Goal: Task Accomplishment & Management: Complete application form

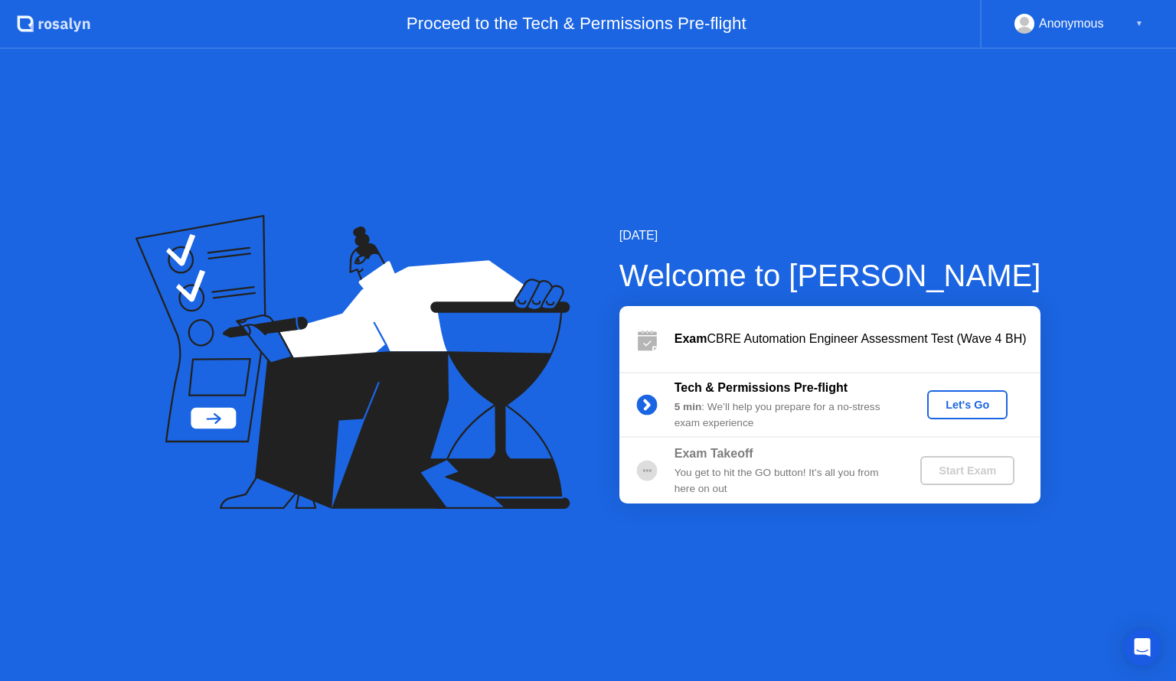
click at [954, 400] on div "Let's Go" at bounding box center [967, 405] width 68 height 12
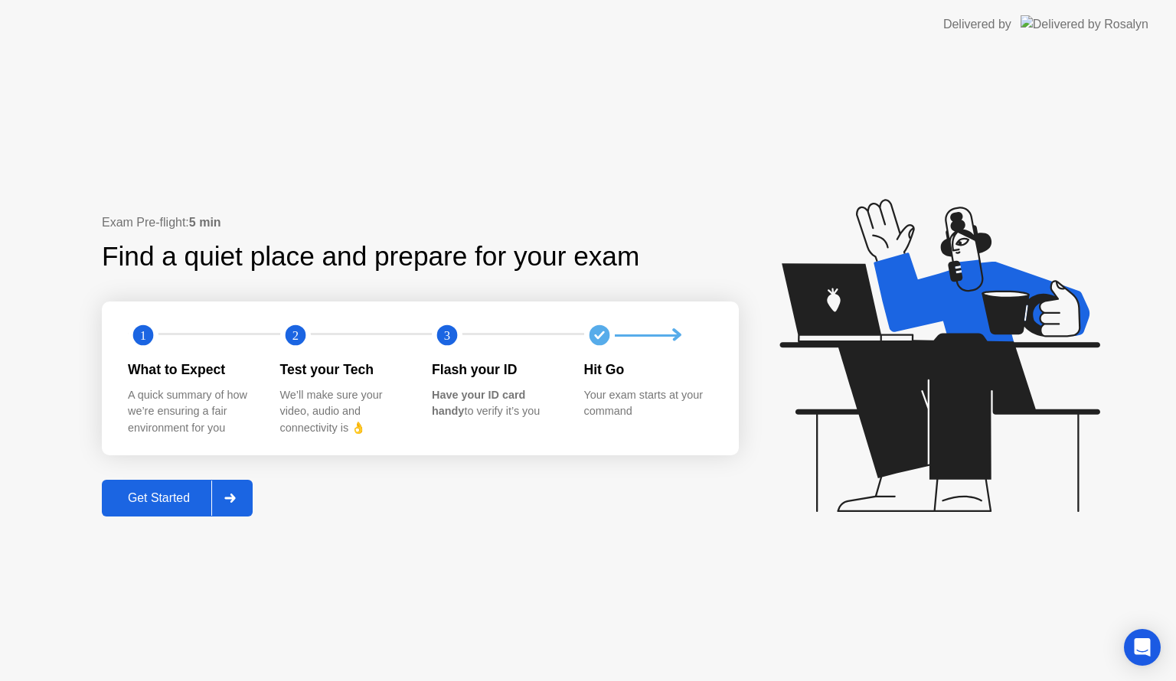
click at [234, 496] on icon at bounding box center [229, 498] width 11 height 9
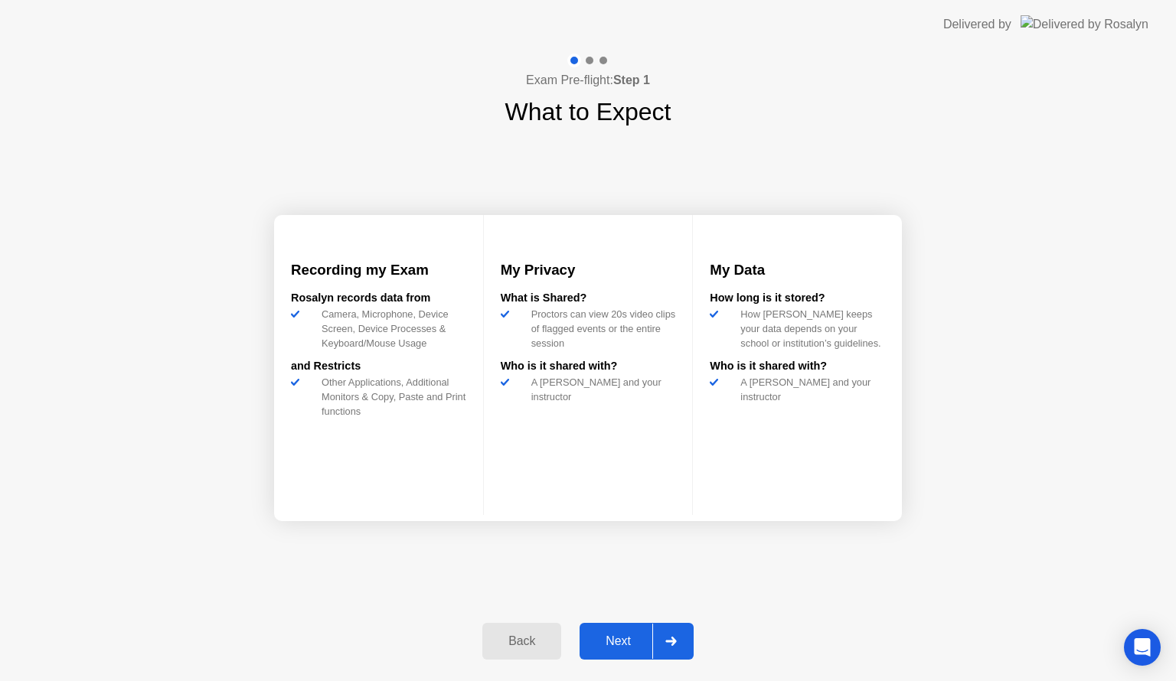
click at [631, 638] on div "Next" at bounding box center [618, 641] width 68 height 14
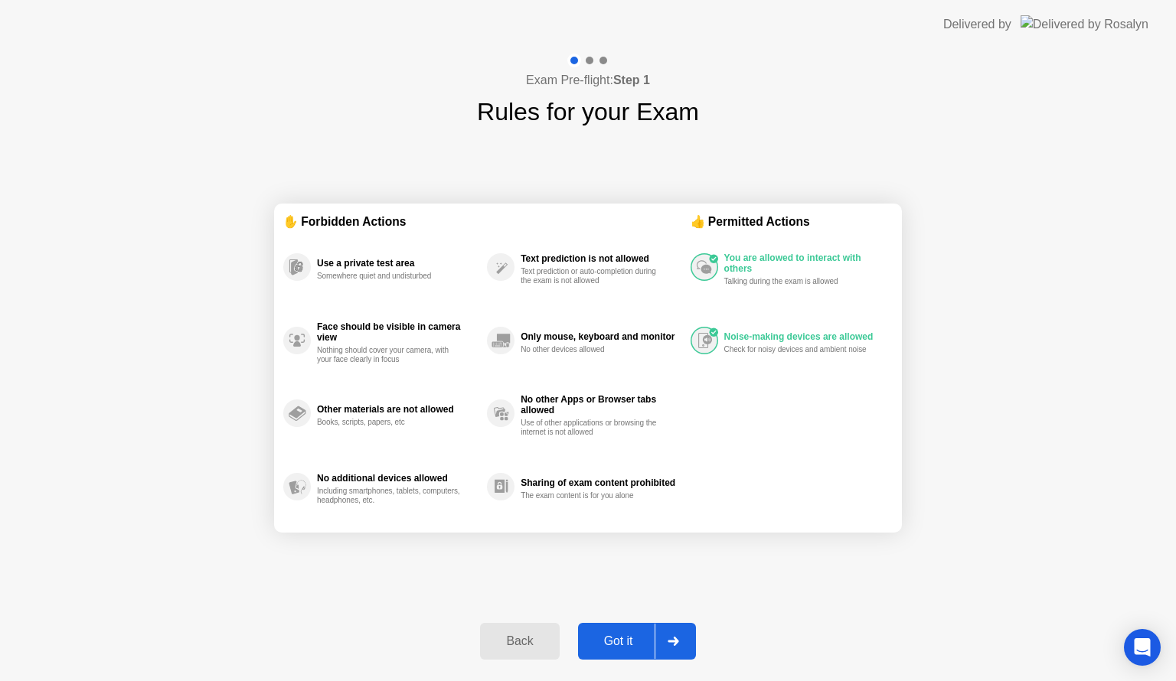
click at [624, 634] on div "Got it" at bounding box center [618, 641] width 72 height 14
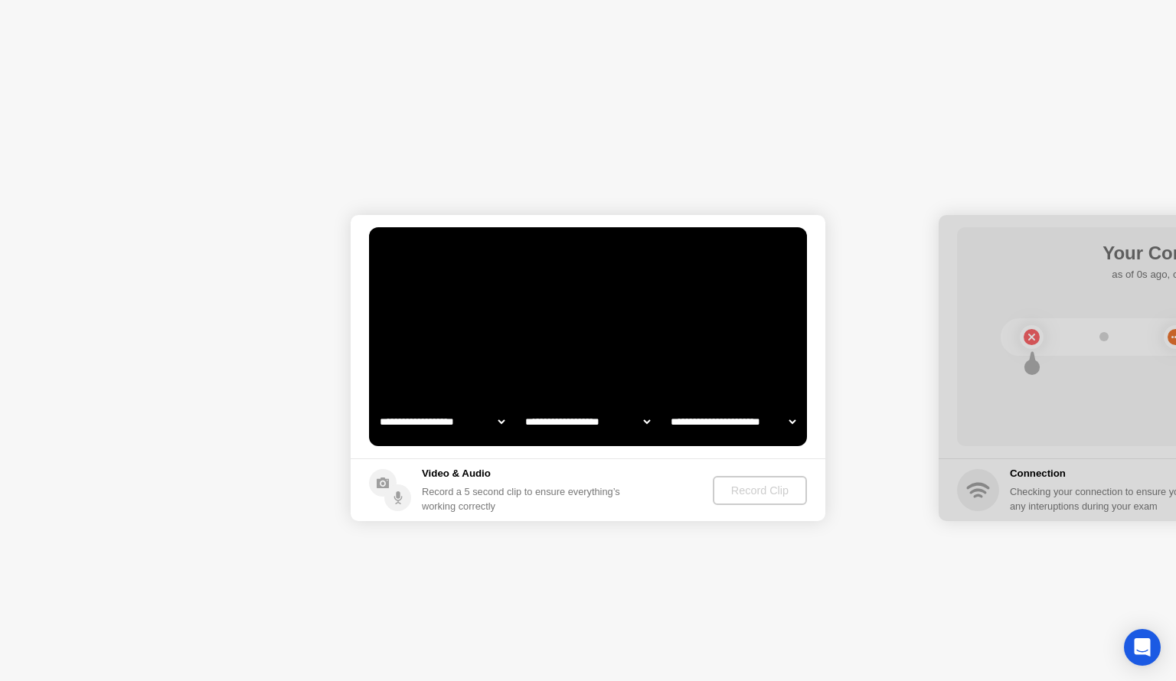
select select "**********"
select select "*******"
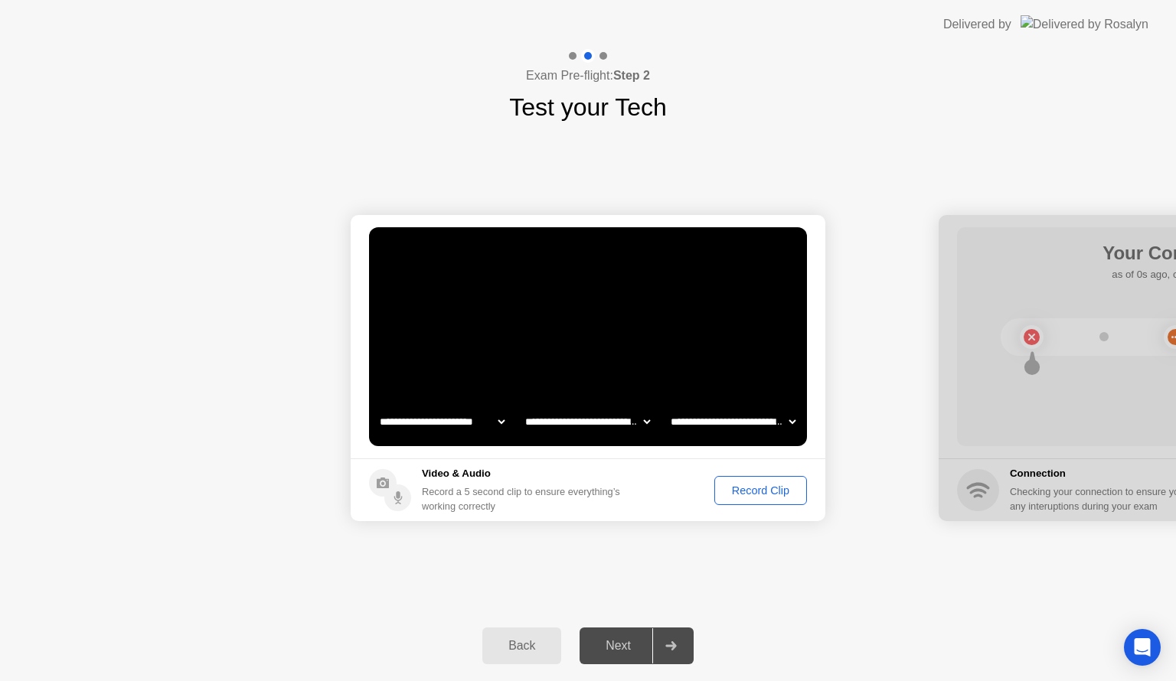
click at [735, 488] on div "Record Clip" at bounding box center [760, 490] width 82 height 12
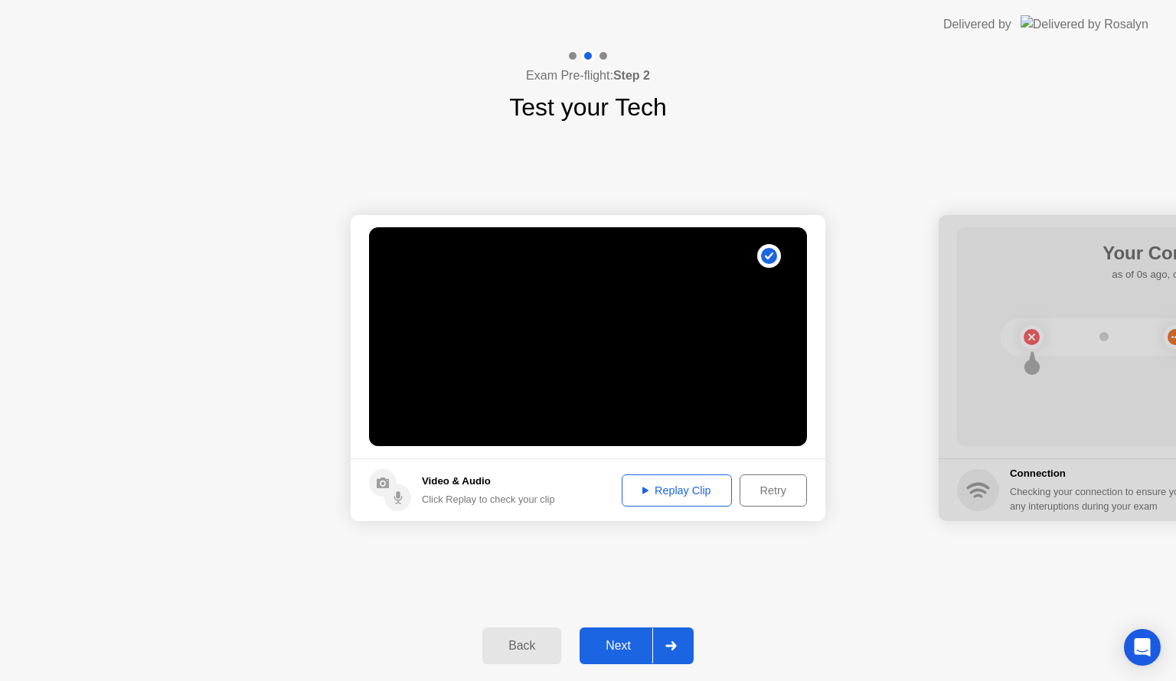
click at [735, 488] on div "Replay Clip Retry" at bounding box center [710, 491] width 193 height 32
click at [649, 493] on div "Replay Clip" at bounding box center [676, 490] width 99 height 12
click at [642, 494] on icon at bounding box center [645, 491] width 6 height 8
click at [689, 484] on div "Replay Clip" at bounding box center [676, 490] width 99 height 12
click at [643, 488] on icon at bounding box center [645, 490] width 6 height 7
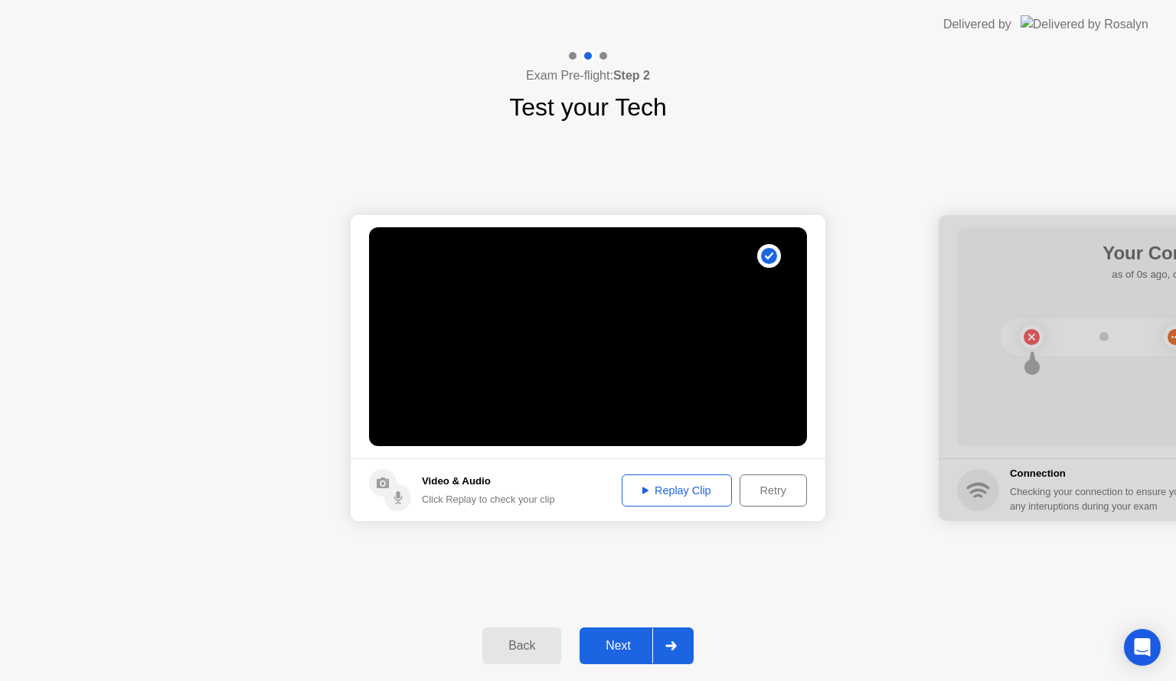
click at [612, 651] on div "Next" at bounding box center [618, 646] width 68 height 14
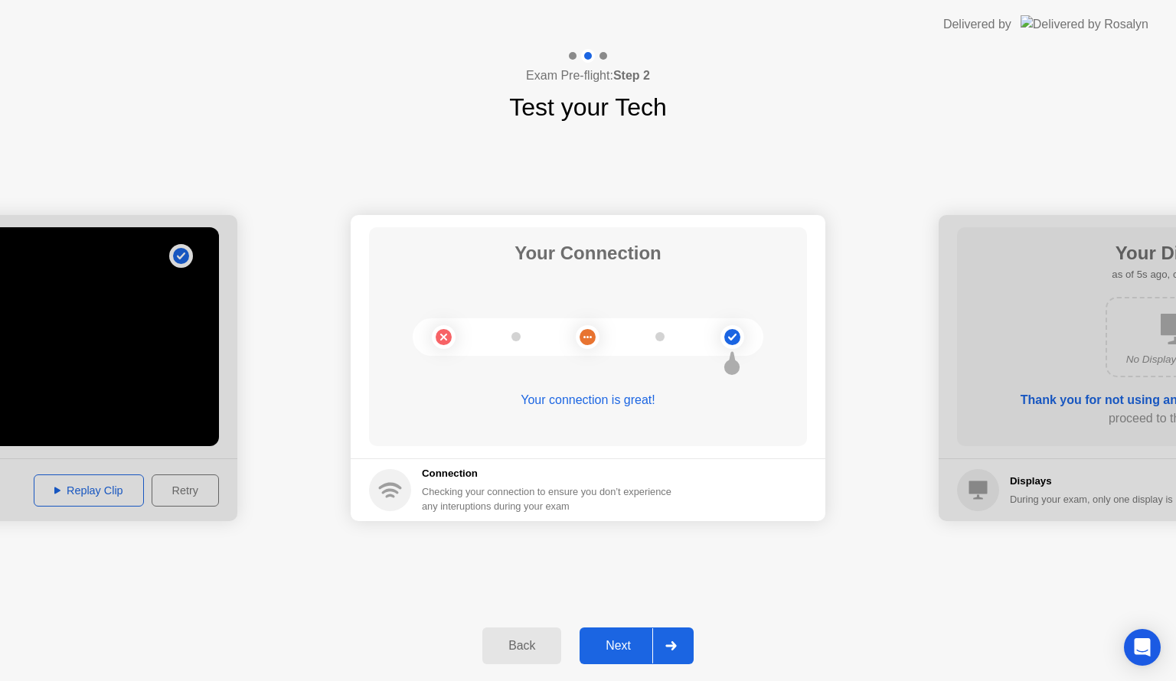
click at [618, 645] on div "Next" at bounding box center [618, 646] width 68 height 14
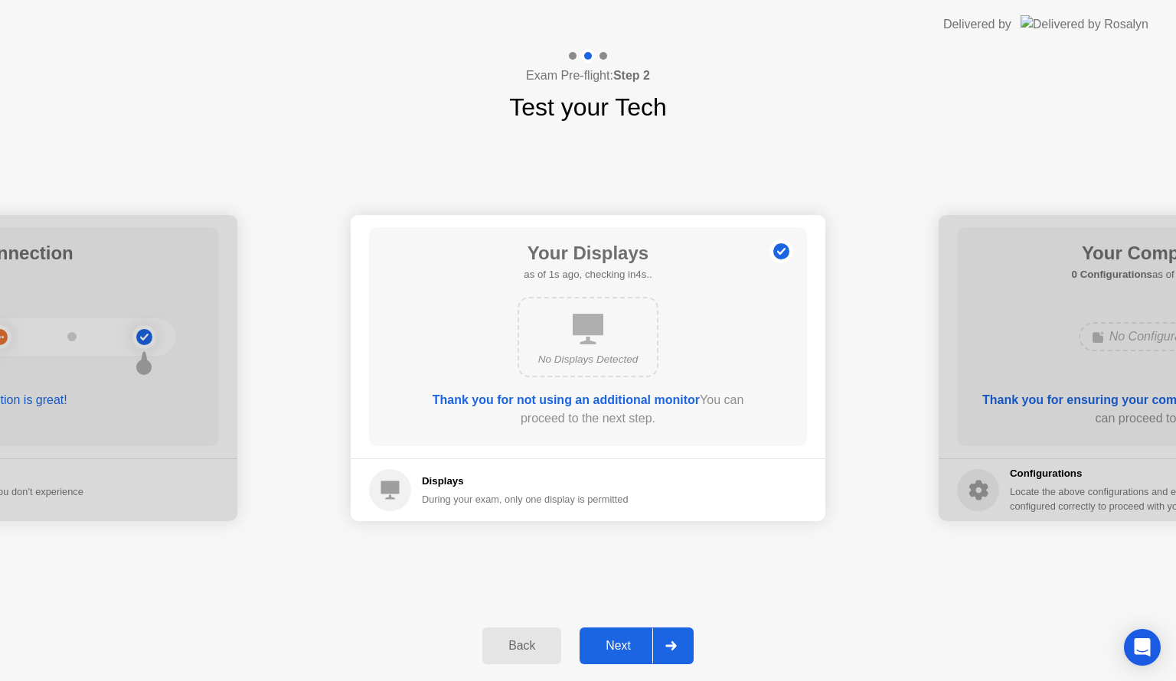
click at [628, 653] on div "Next" at bounding box center [618, 646] width 68 height 14
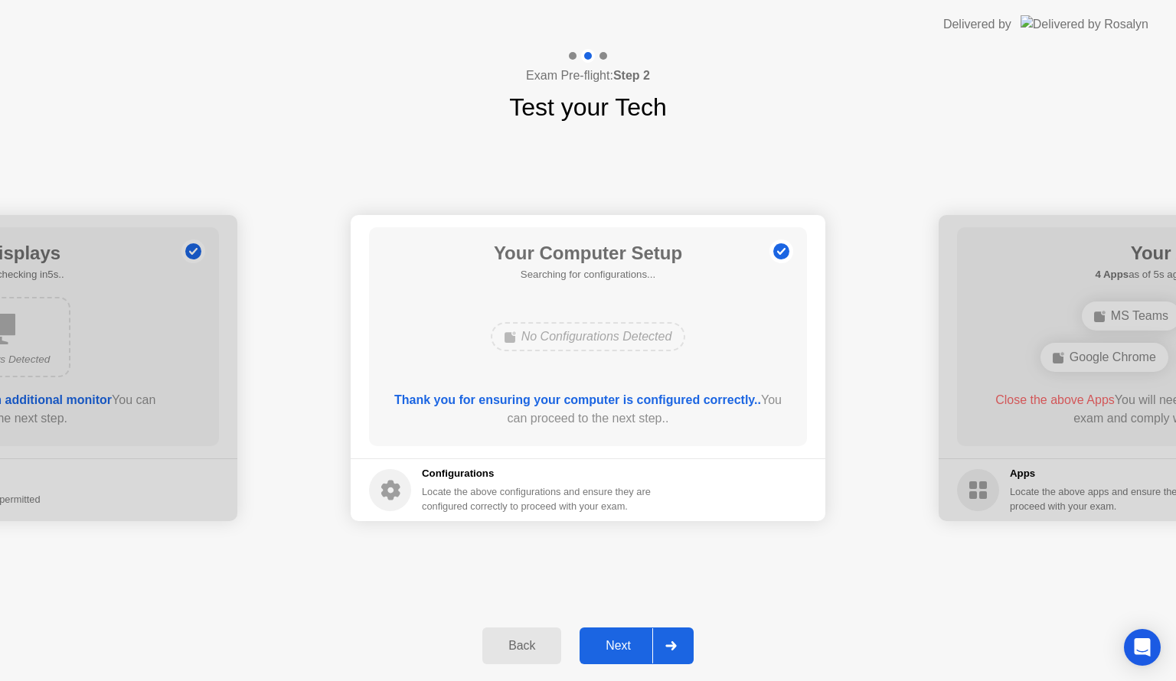
click at [618, 647] on div "Next" at bounding box center [618, 646] width 68 height 14
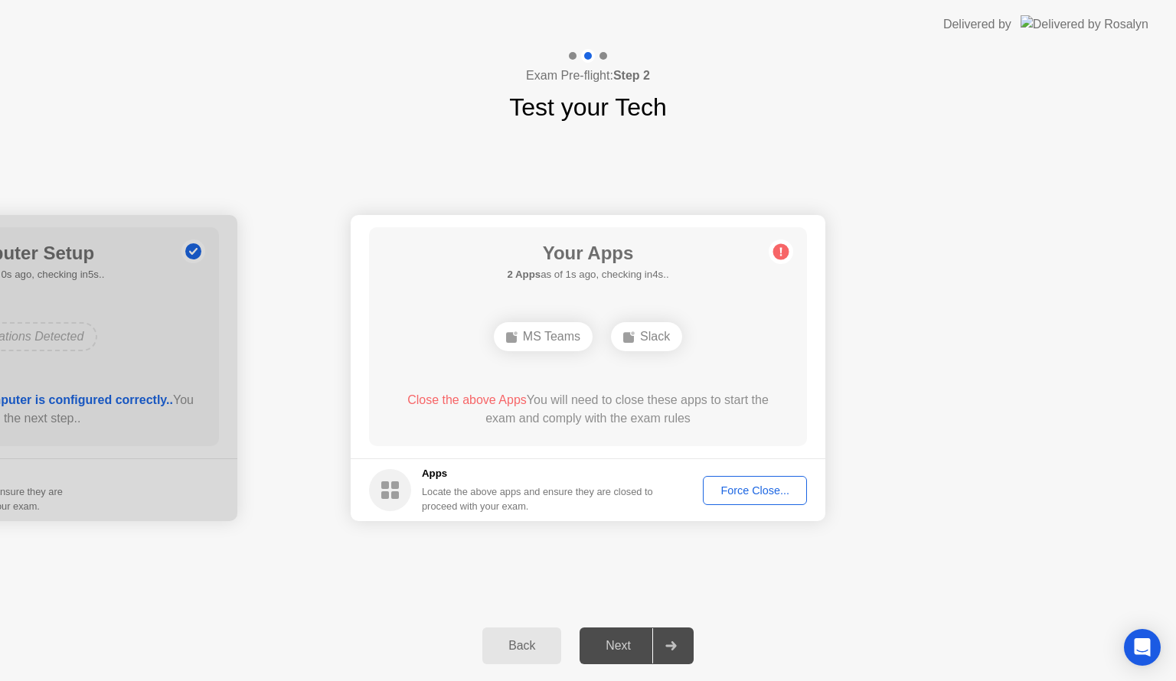
click at [722, 260] on div "Your Apps 2 Apps as of 1s ago, checking in4s.. MS Teams Slack Close the above A…" at bounding box center [588, 336] width 438 height 219
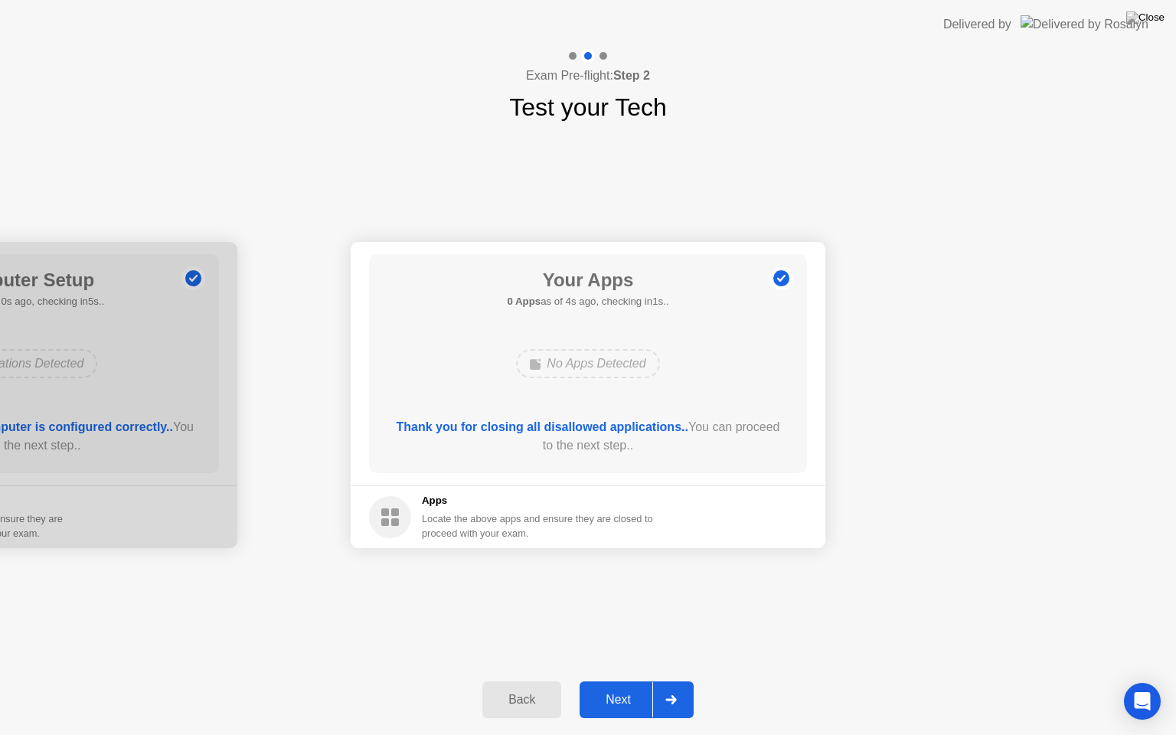
click at [610, 680] on div "Next" at bounding box center [618, 700] width 68 height 14
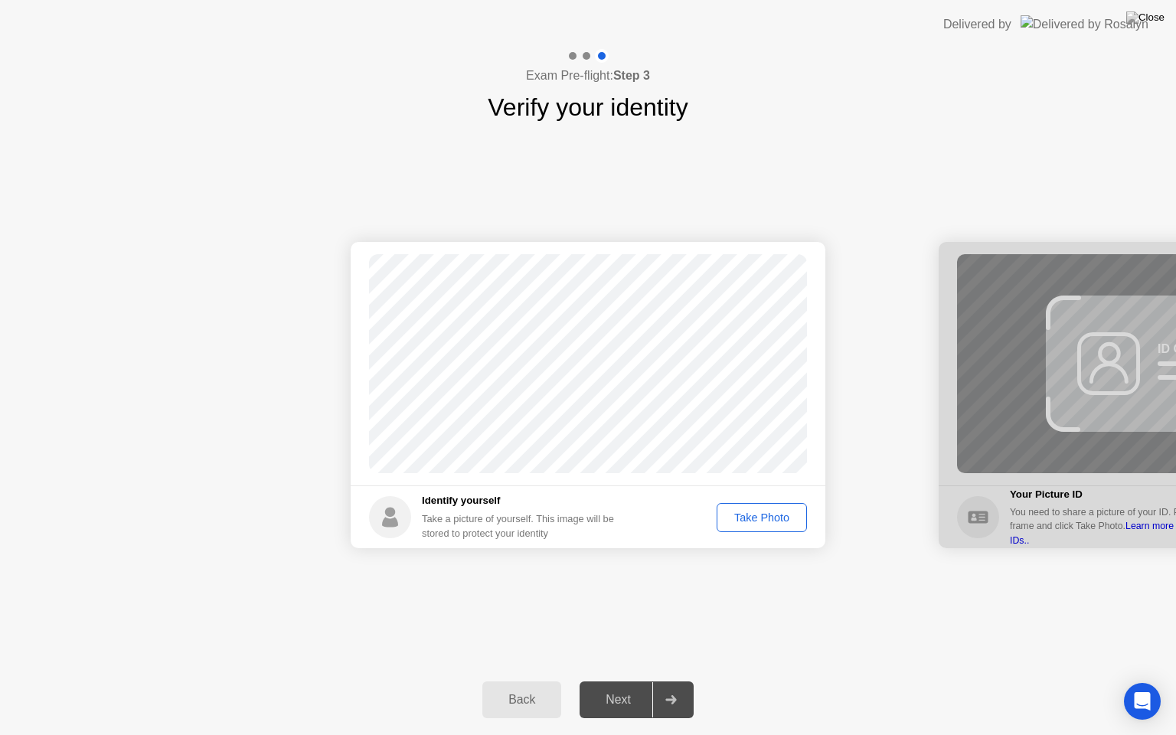
click at [752, 506] on button "Take Photo" at bounding box center [761, 517] width 90 height 29
click at [617, 680] on div "Next" at bounding box center [618, 700] width 68 height 14
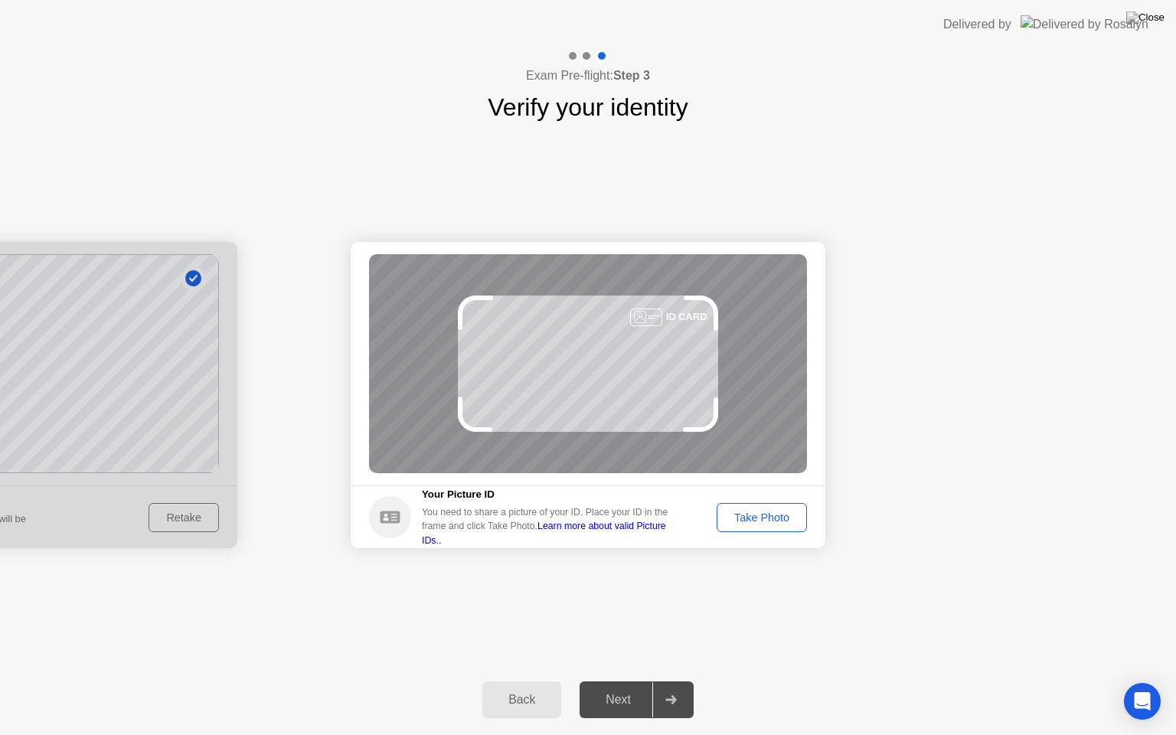
click at [766, 514] on div "Take Photo" at bounding box center [762, 517] width 80 height 12
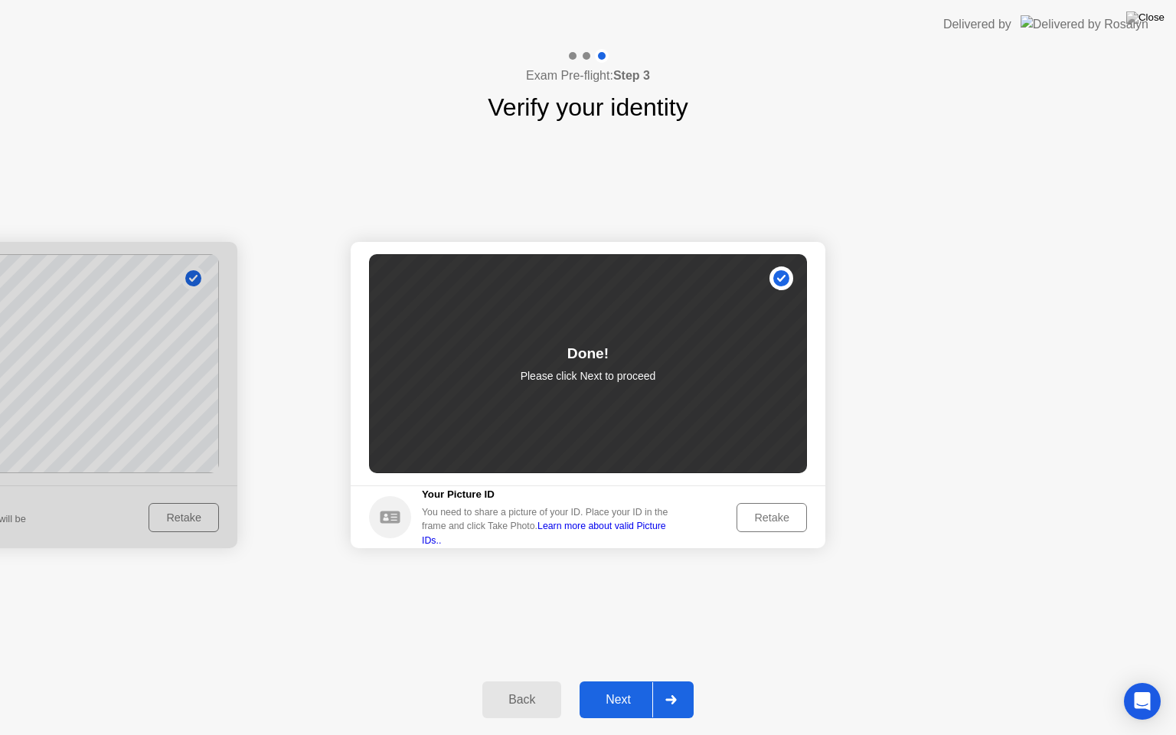
click at [620, 680] on div "Next" at bounding box center [618, 700] width 68 height 14
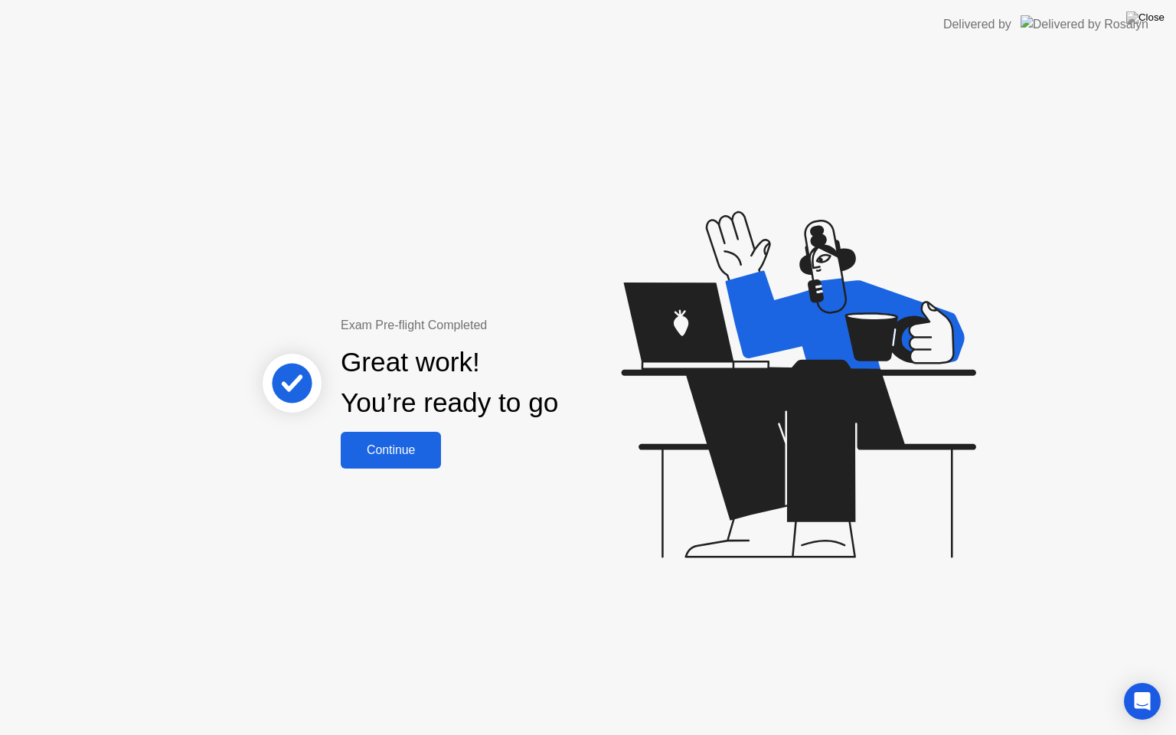
click at [391, 450] on div "Continue" at bounding box center [390, 450] width 91 height 14
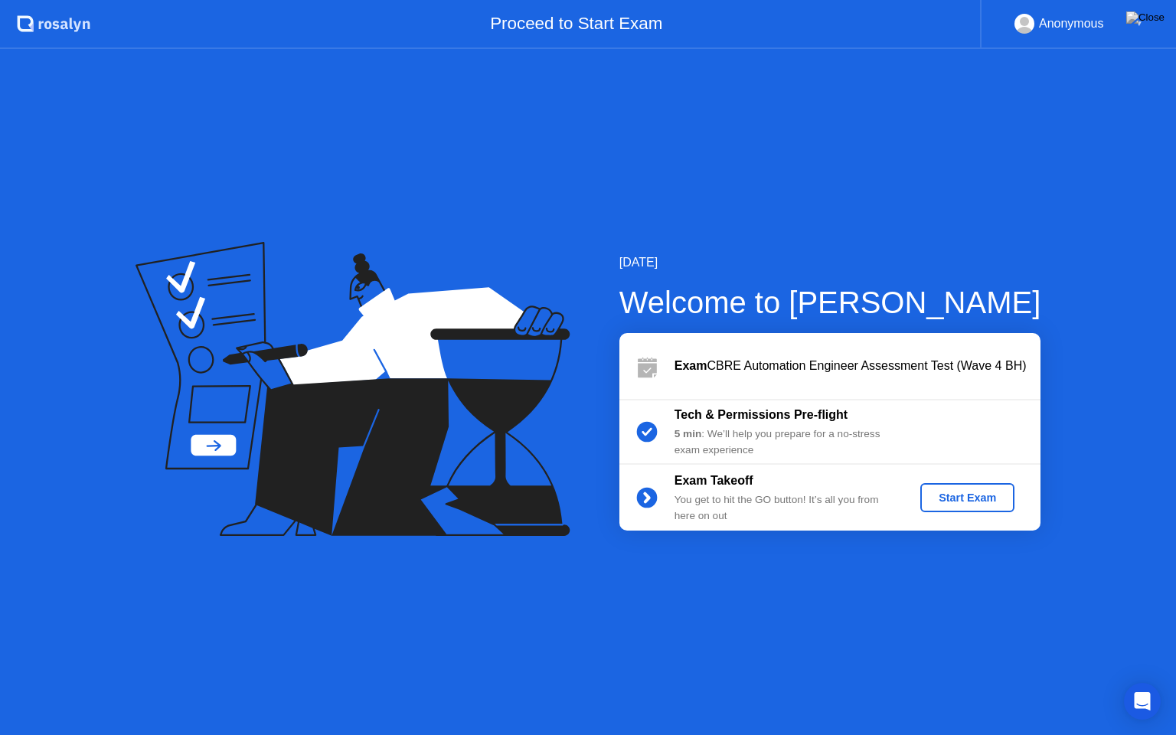
click at [964, 499] on div "Start Exam" at bounding box center [967, 497] width 82 height 12
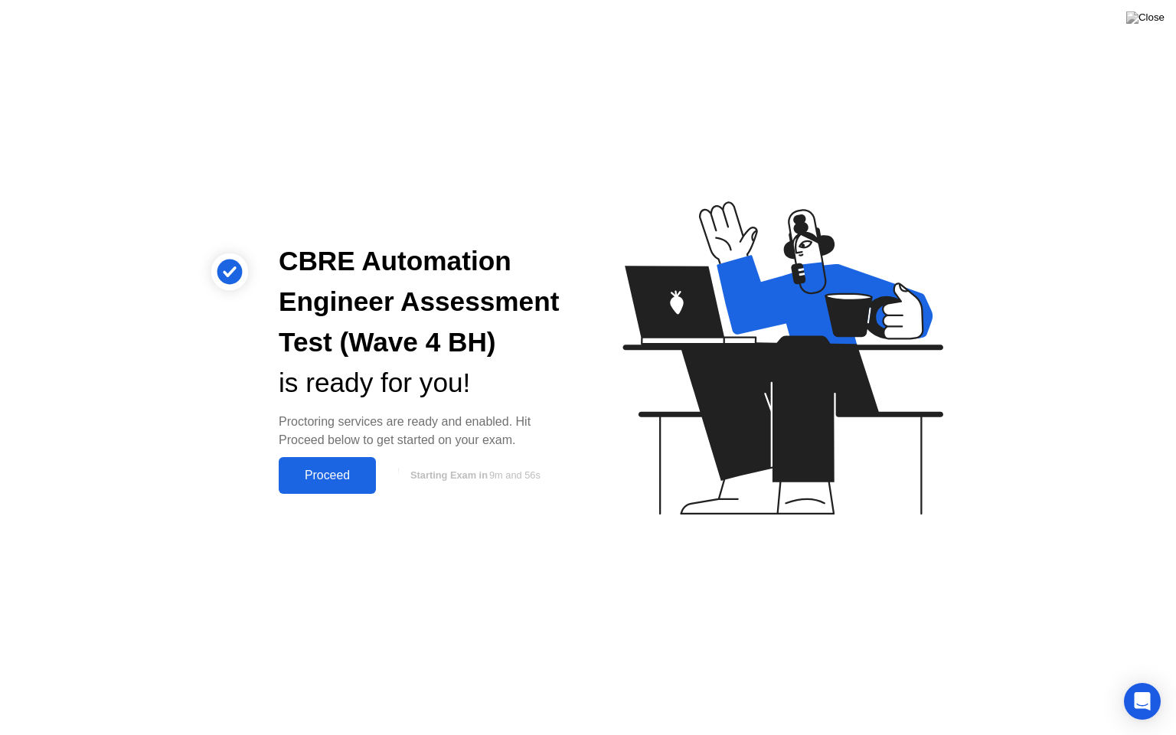
click at [313, 475] on div "Proceed" at bounding box center [327, 475] width 88 height 14
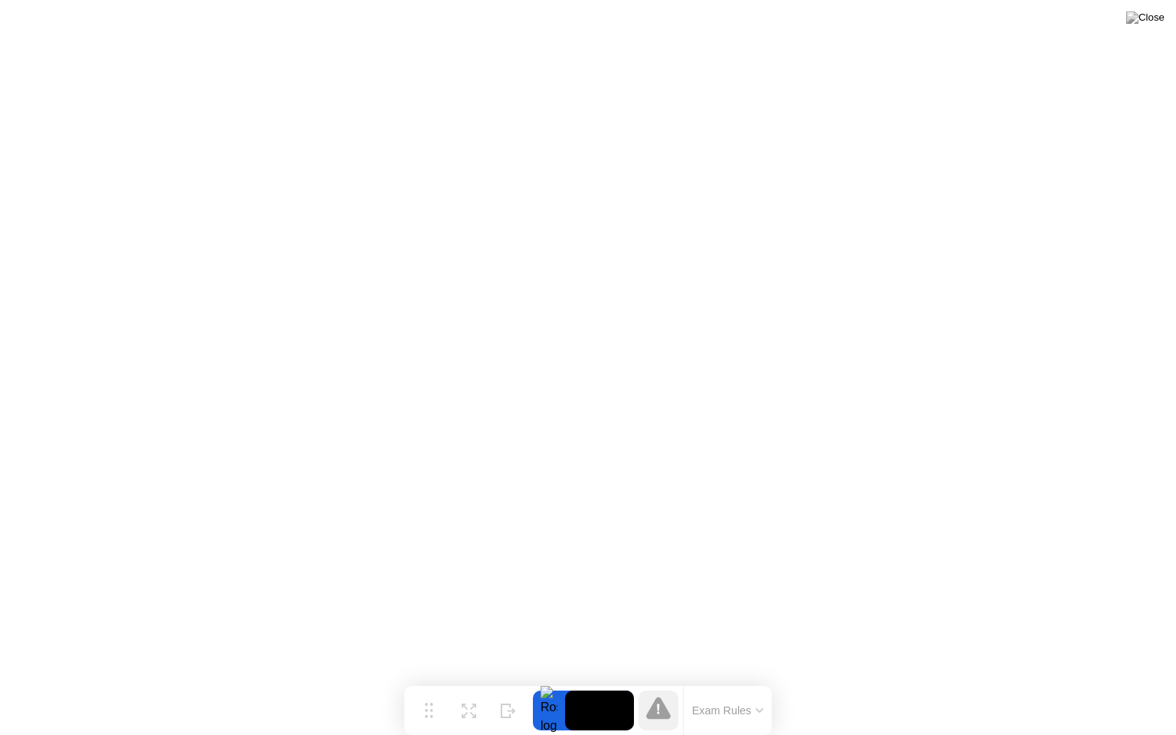
click at [754, 680] on button "Exam Rules" at bounding box center [727, 710] width 81 height 14
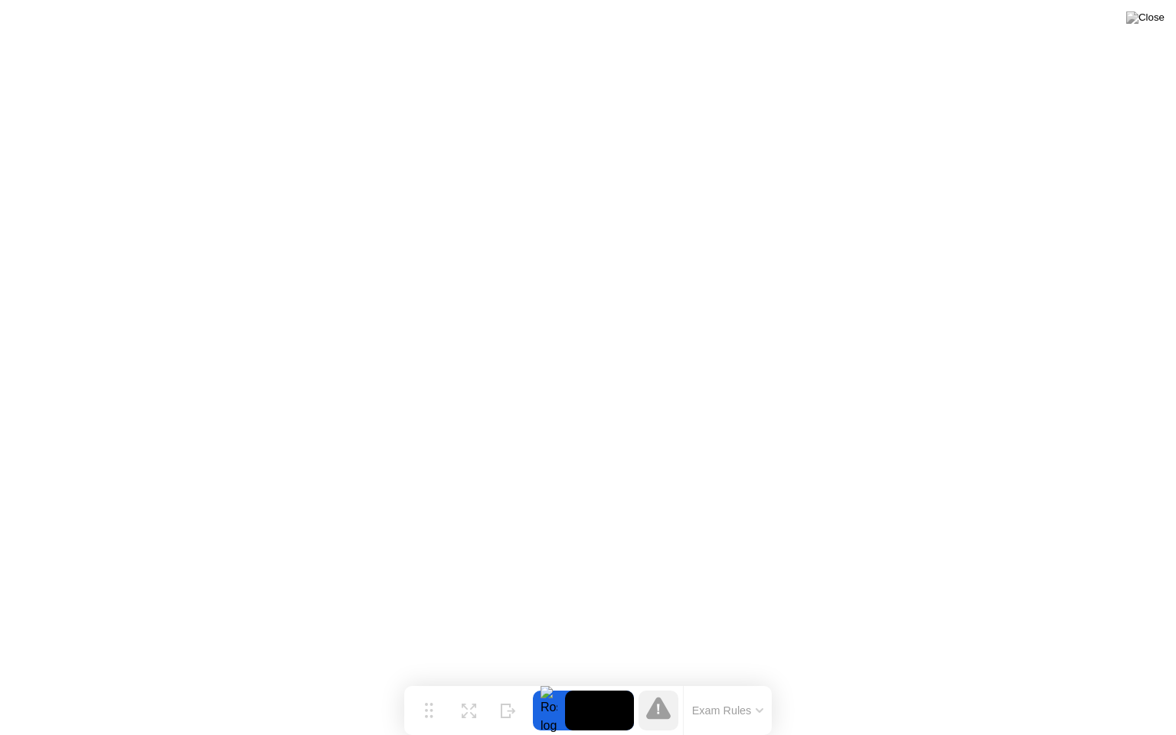
click at [731, 680] on div "Exam Rules" at bounding box center [727, 710] width 89 height 49
click at [727, 680] on button "Exam Rules" at bounding box center [727, 710] width 81 height 14
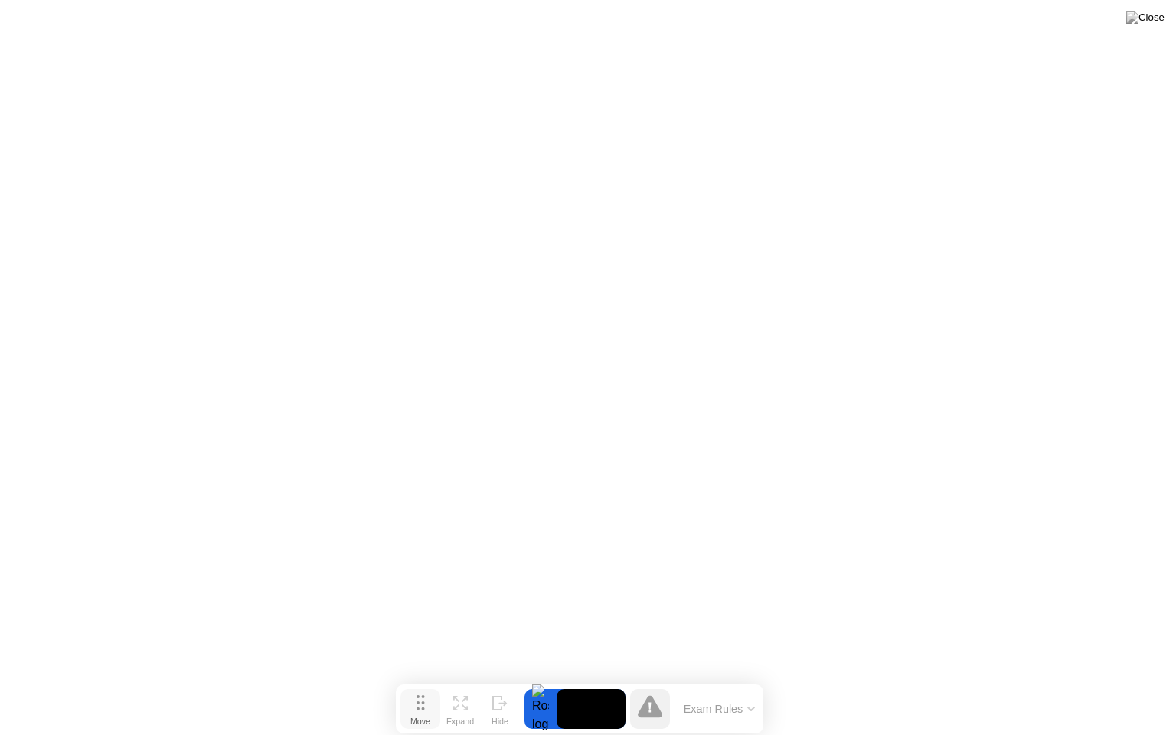
drag, startPoint x: 429, startPoint y: 716, endPoint x: 422, endPoint y: 715, distance: 7.7
click at [422, 680] on div "Move" at bounding box center [420, 720] width 20 height 9
click at [650, 680] on icon at bounding box center [650, 708] width 2 height 10
click at [537, 680] on div at bounding box center [541, 710] width 32 height 40
click at [583, 680] on video at bounding box center [591, 710] width 69 height 40
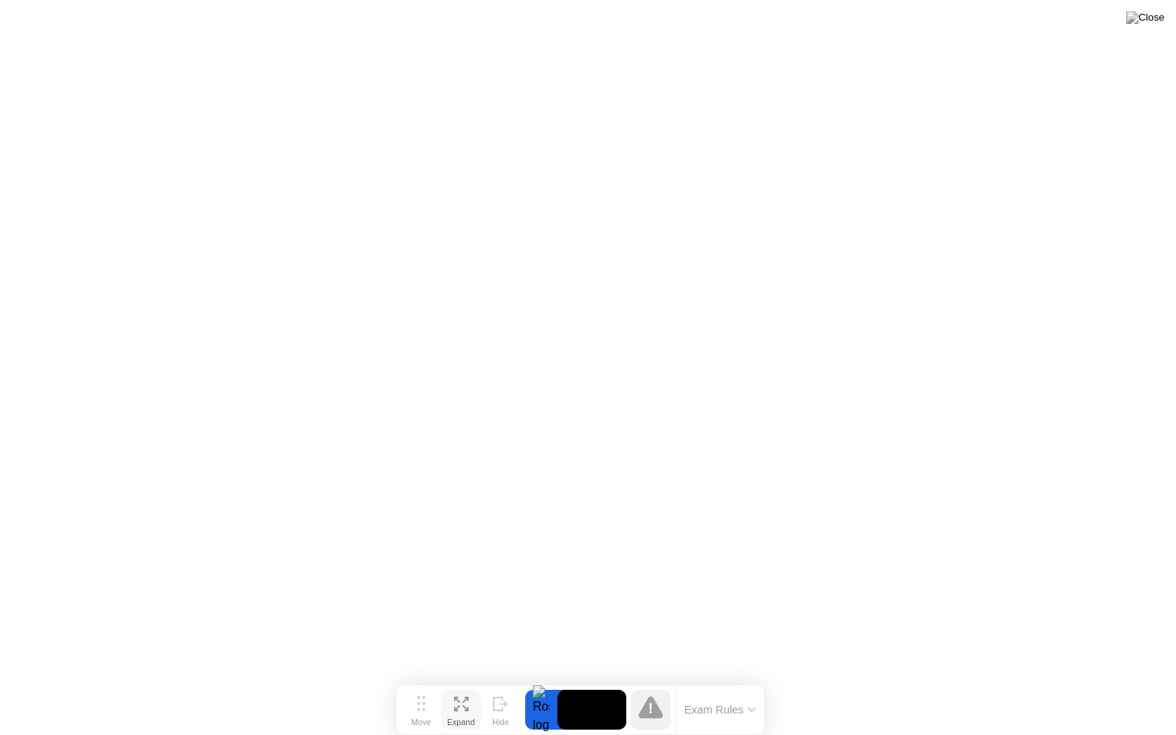
click at [459, 680] on icon at bounding box center [461, 703] width 15 height 15
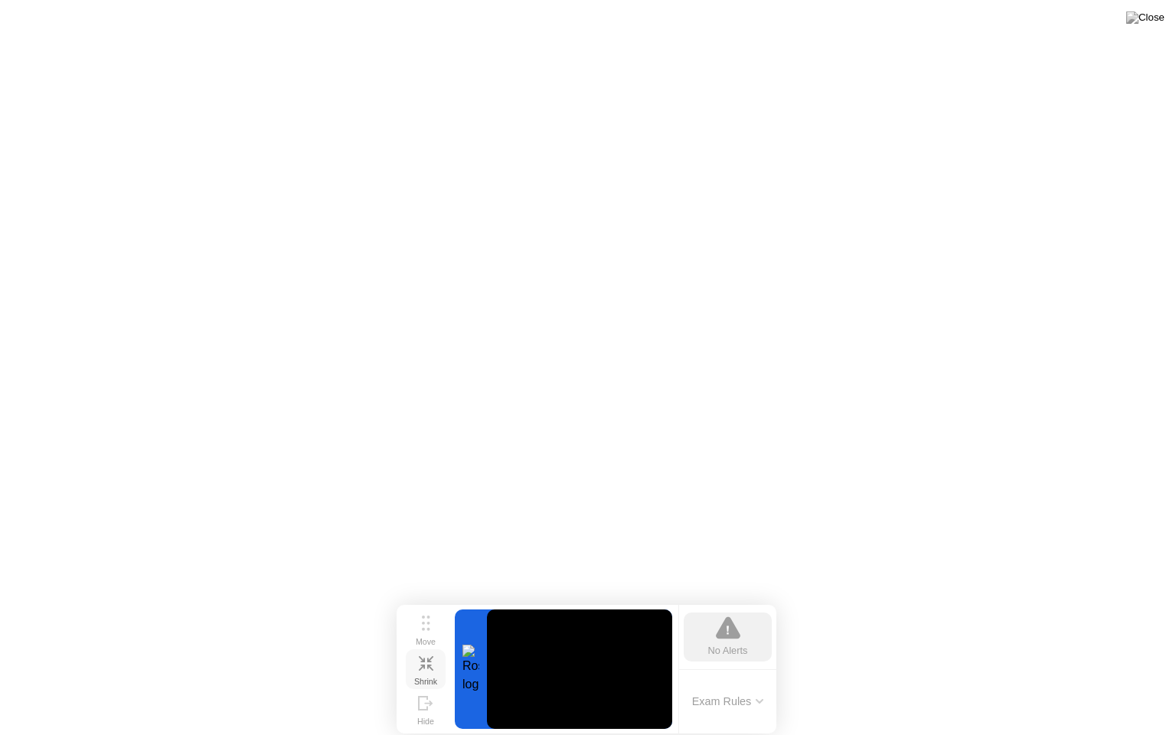
click at [423, 664] on icon at bounding box center [421, 667] width 6 height 6
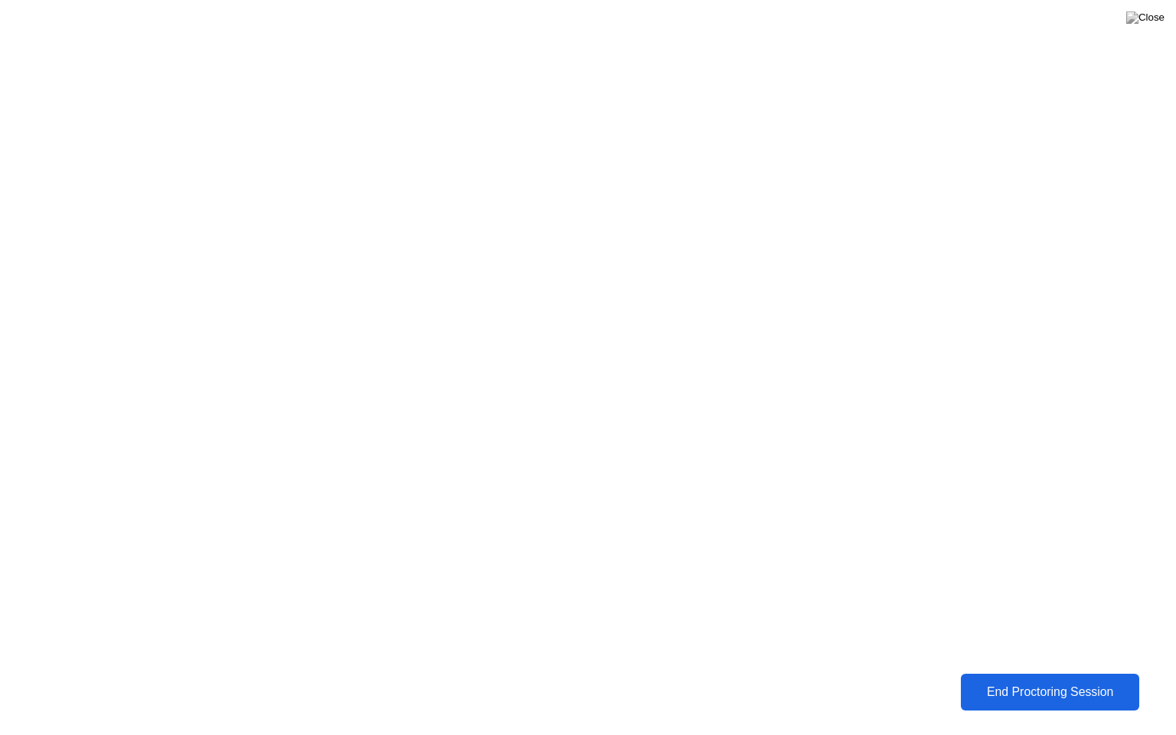
click at [1074, 680] on div "End Proctoring Session" at bounding box center [1049, 692] width 169 height 14
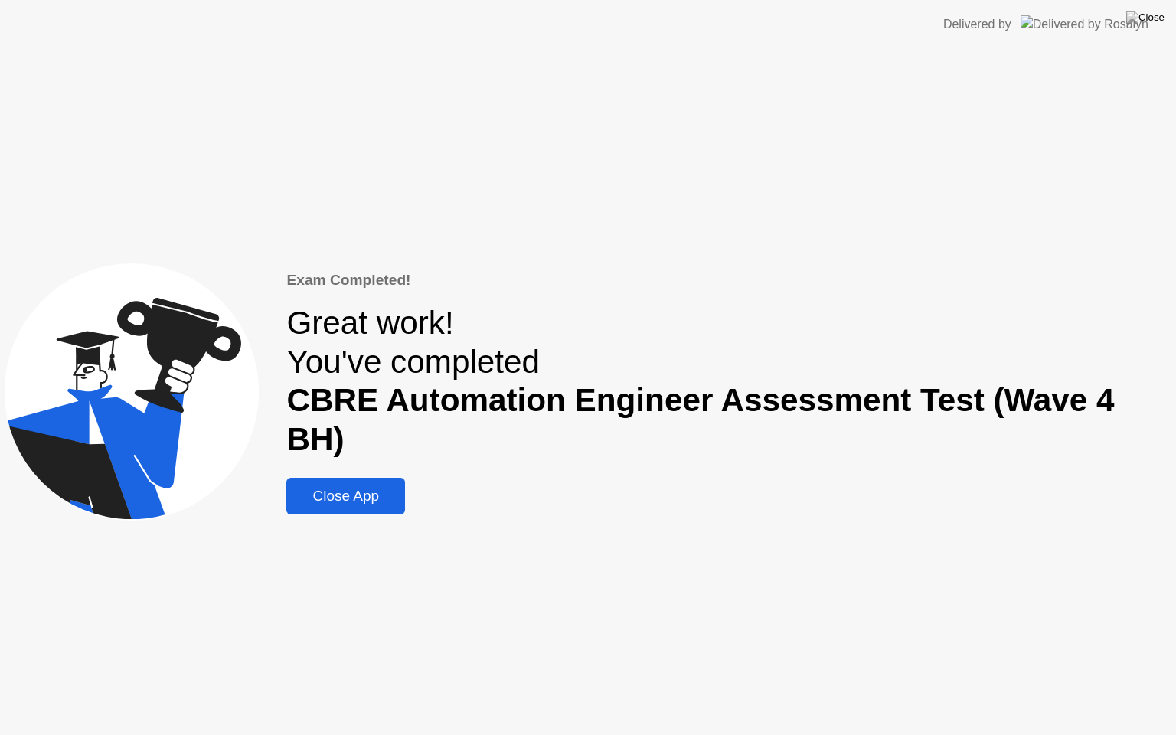
click at [380, 488] on div "Close App" at bounding box center [345, 496] width 109 height 17
